Goal: Book appointment/travel/reservation

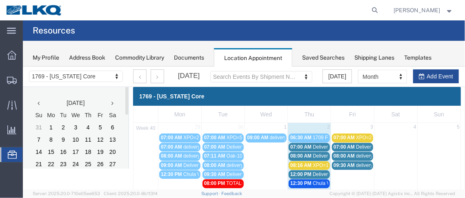
scroll to position [220, 0]
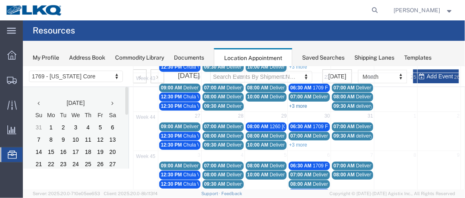
click at [296, 103] on link "+3 more" at bounding box center [298, 106] width 18 height 6
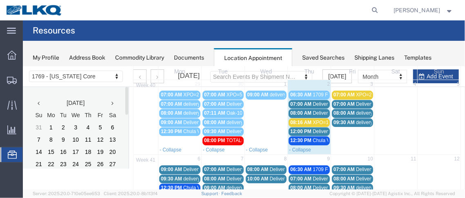
scroll to position [35, 0]
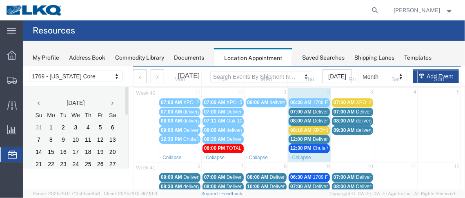
click at [307, 110] on span "07:00 AM" at bounding box center [300, 112] width 21 height 6
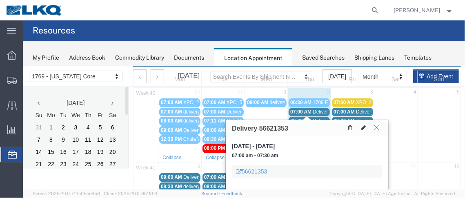
click at [361, 128] on icon at bounding box center [362, 128] width 5 height 6
select select "1"
select select
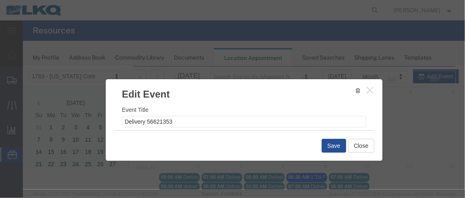
select select
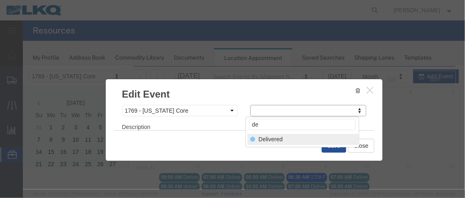
type input "de"
select select "40"
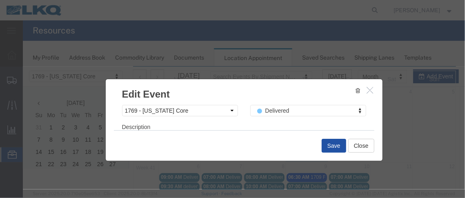
click at [326, 142] on button "Save" at bounding box center [333, 145] width 24 height 14
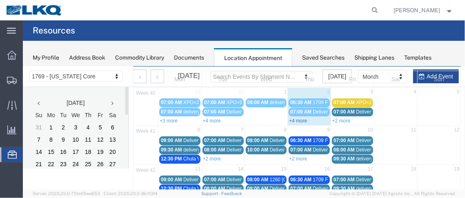
click at [301, 118] on link "+4 more" at bounding box center [298, 121] width 18 height 6
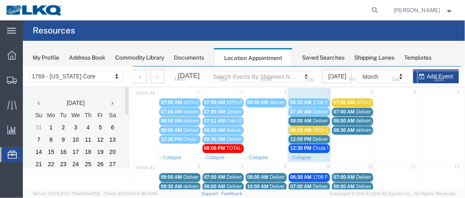
click at [301, 127] on span "08:16 AM" at bounding box center [300, 130] width 21 height 6
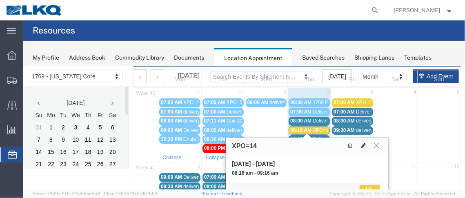
click at [364, 143] on icon at bounding box center [362, 145] width 5 height 6
select select "1"
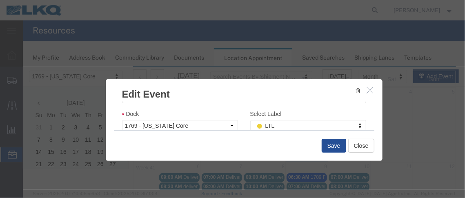
scroll to position [145, 0]
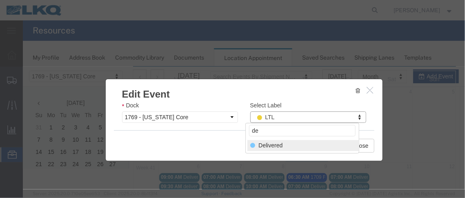
type input "de"
select select "40"
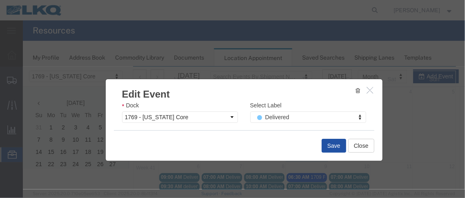
click at [330, 144] on button "Save" at bounding box center [333, 145] width 24 height 14
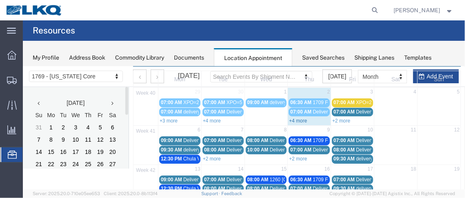
click at [296, 118] on link "+4 more" at bounding box center [298, 121] width 18 height 6
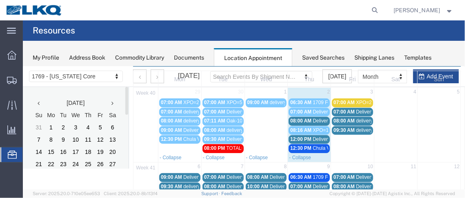
click at [308, 118] on span "08:00 AM" at bounding box center [300, 121] width 21 height 6
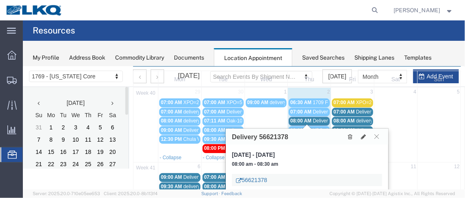
click at [256, 178] on link "56621378" at bounding box center [251, 180] width 31 height 8
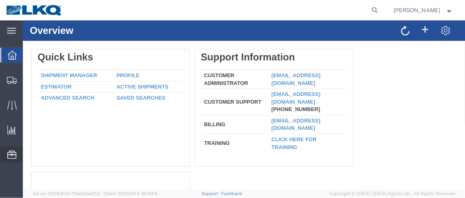
click at [0, 0] on span "Location Appointment" at bounding box center [0, 0] width 0 height 0
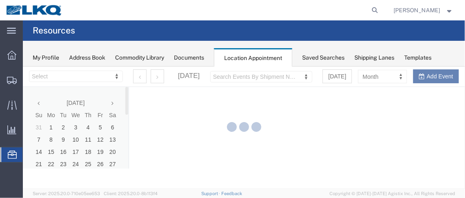
select select "28716"
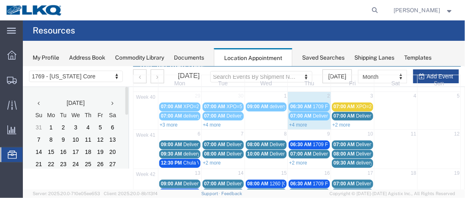
scroll to position [32, 0]
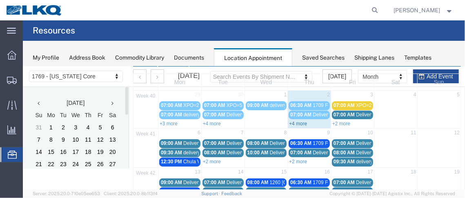
click at [296, 122] on link "+4 more" at bounding box center [298, 123] width 18 height 6
